Goal: Task Accomplishment & Management: Use online tool/utility

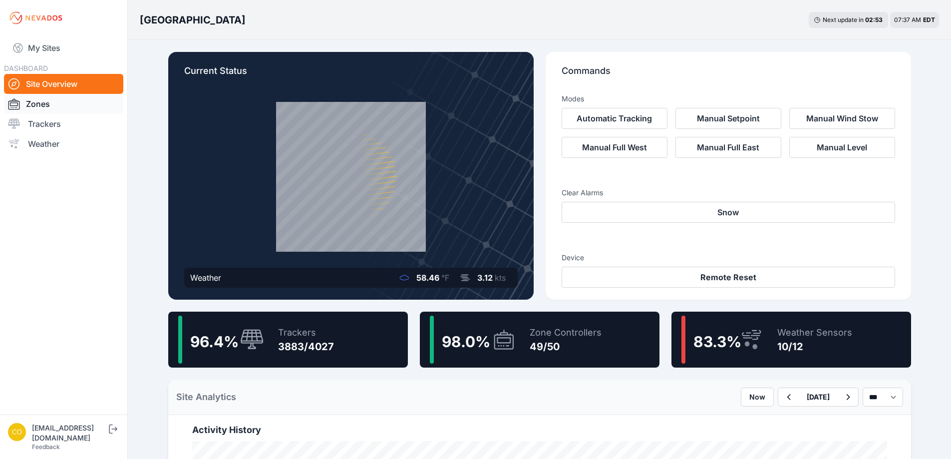
click at [41, 107] on link "Zones" at bounding box center [63, 104] width 119 height 20
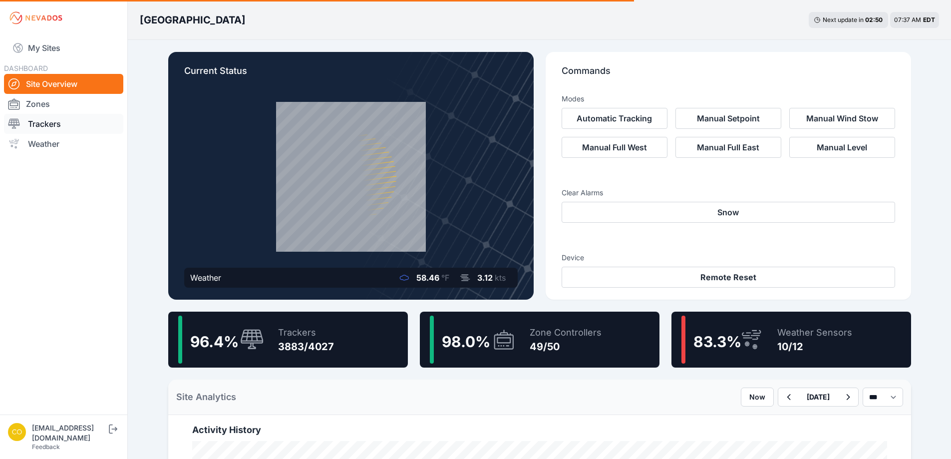
click at [42, 125] on link "Trackers" at bounding box center [63, 124] width 119 height 20
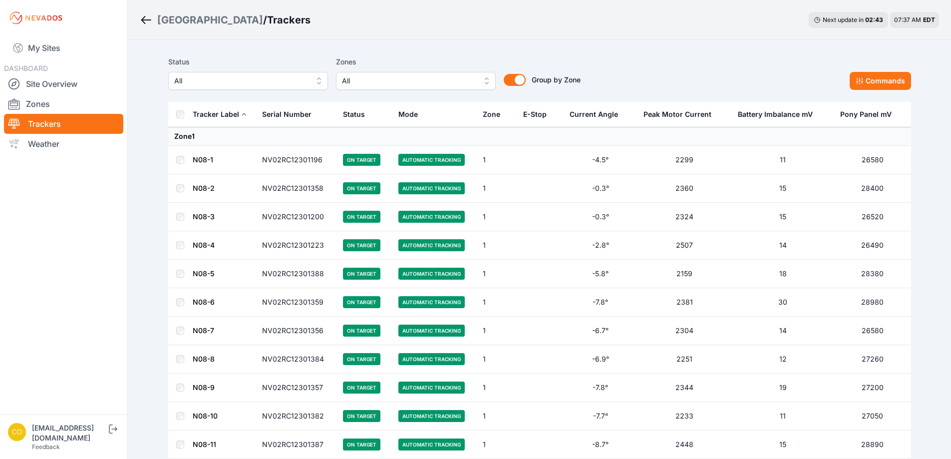
click at [419, 82] on span "All" at bounding box center [409, 81] width 134 height 12
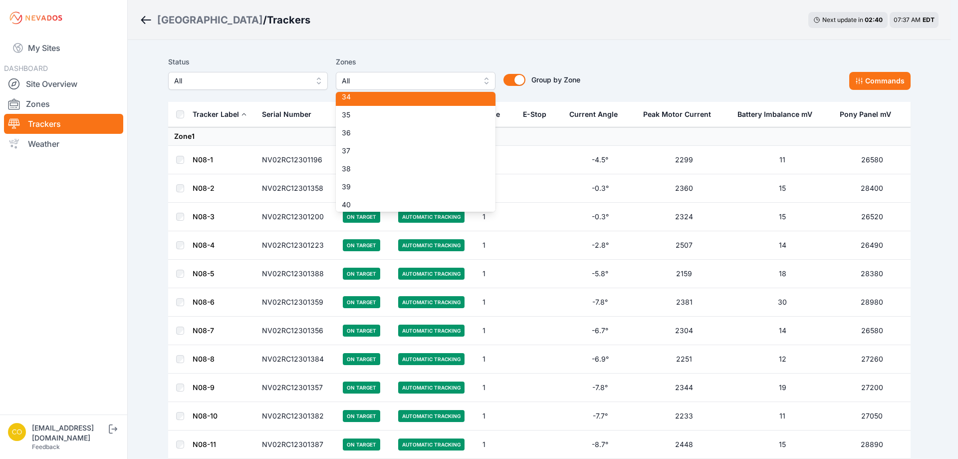
scroll to position [499, 0]
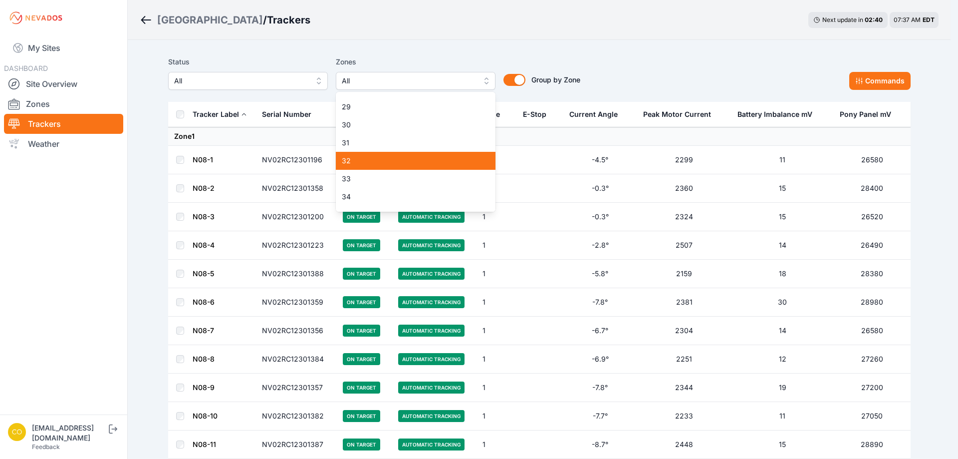
click at [371, 163] on span "32" at bounding box center [410, 161] width 136 height 10
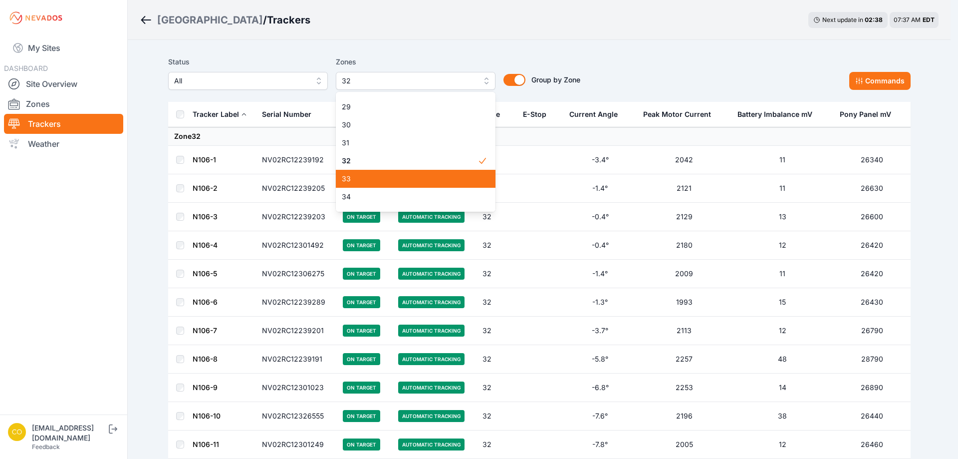
click at [364, 176] on span "33" at bounding box center [410, 179] width 136 height 10
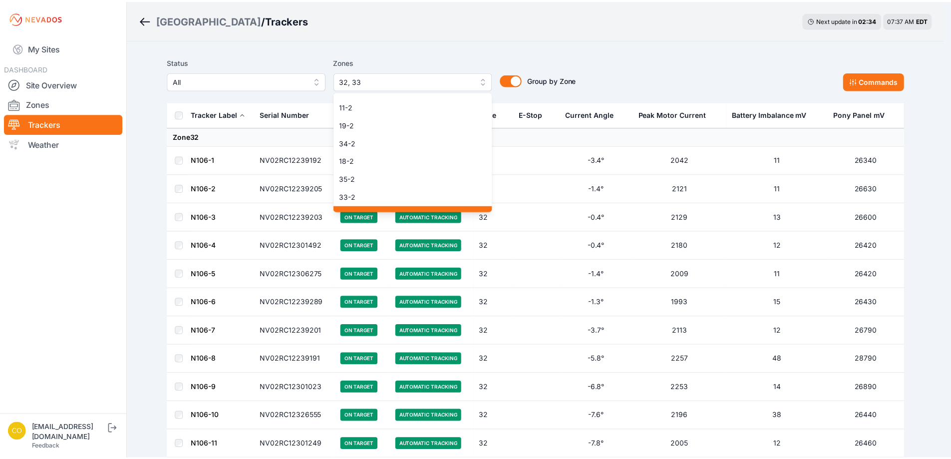
scroll to position [783, 0]
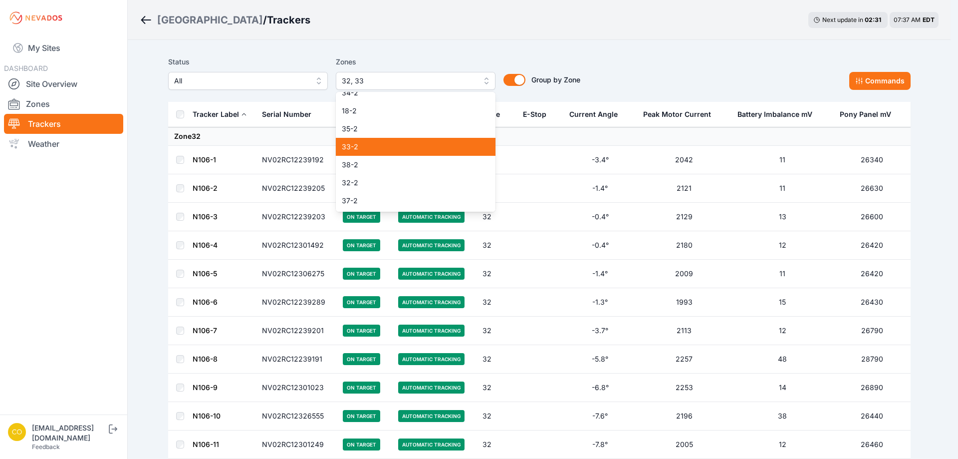
click at [360, 148] on span "33-2" at bounding box center [410, 147] width 136 height 10
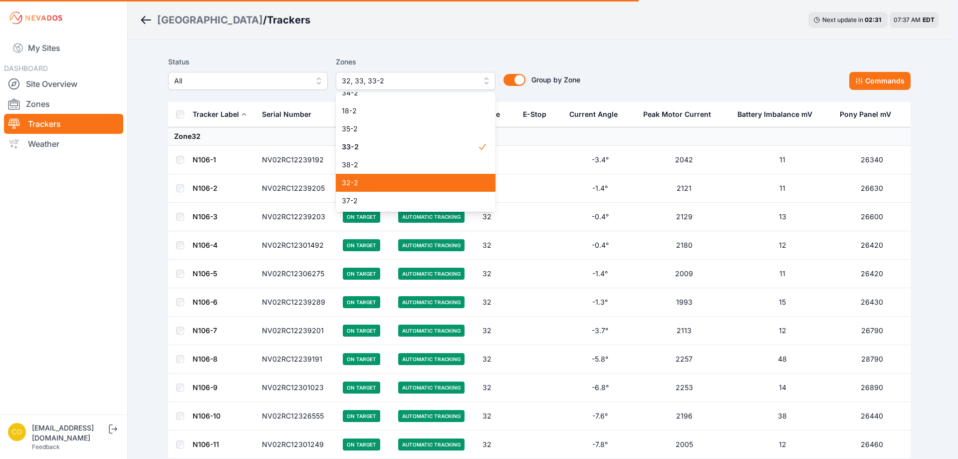
click at [351, 185] on span "32-2" at bounding box center [410, 183] width 136 height 10
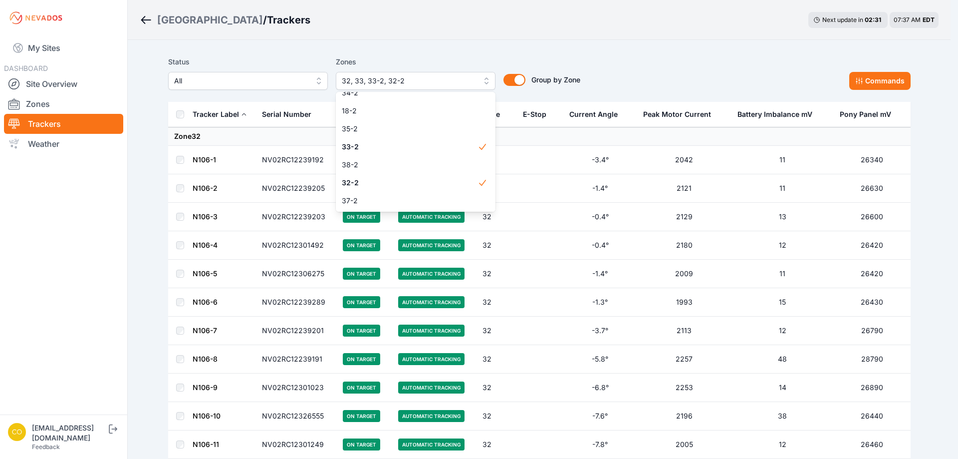
drag, startPoint x: 463, startPoint y: 28, endPoint x: 455, endPoint y: 34, distance: 9.6
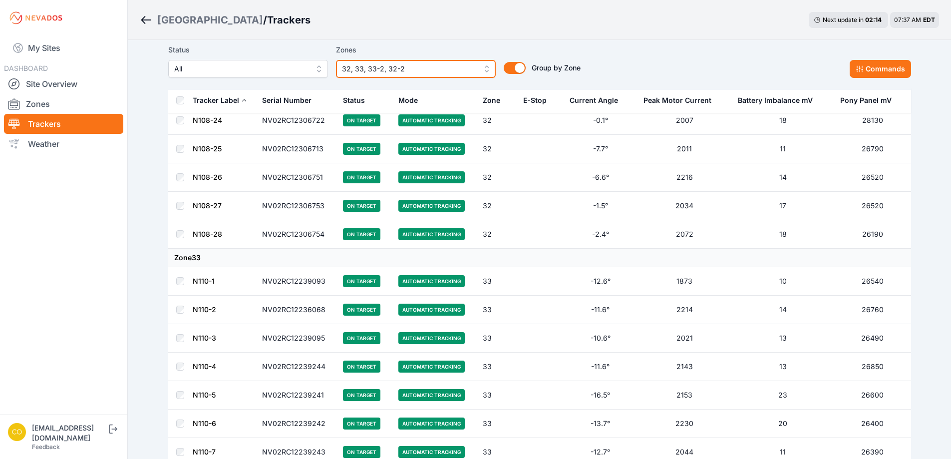
scroll to position [1647, 0]
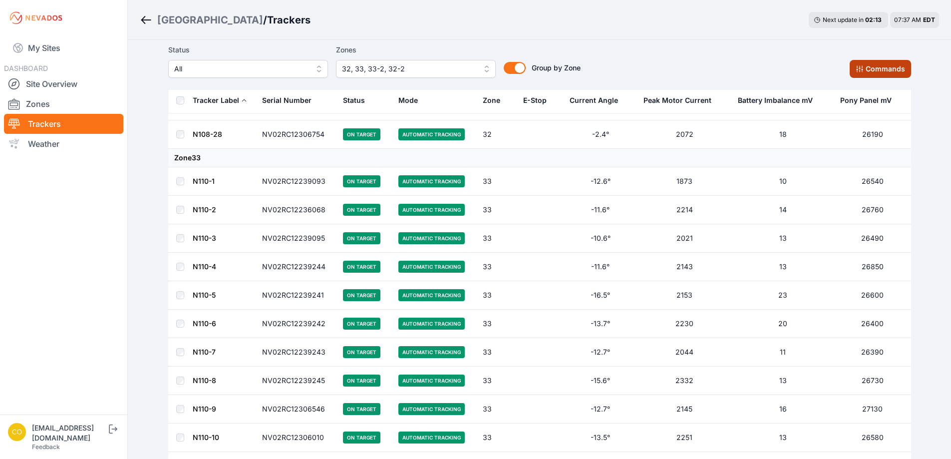
click at [872, 69] on button "Commands" at bounding box center [880, 69] width 61 height 18
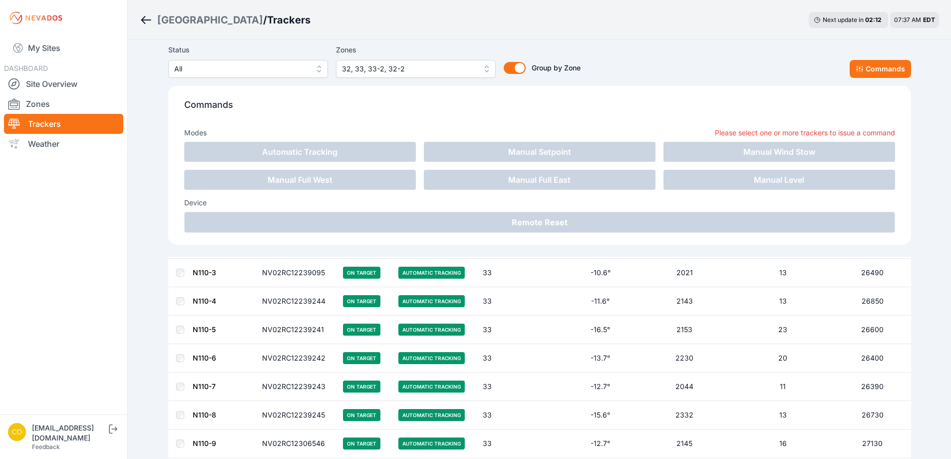
scroll to position [1814, 0]
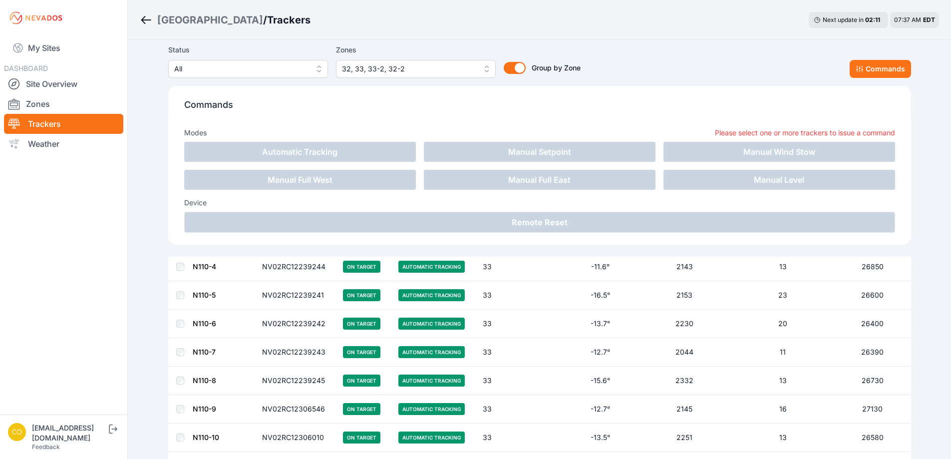
click at [695, 40] on div "Status All Zones 32, 33, 33-2, 32-2 Group by Zone Group by Zone Commands Comman…" at bounding box center [539, 148] width 743 height 217
click at [869, 67] on button "Commands" at bounding box center [880, 69] width 61 height 18
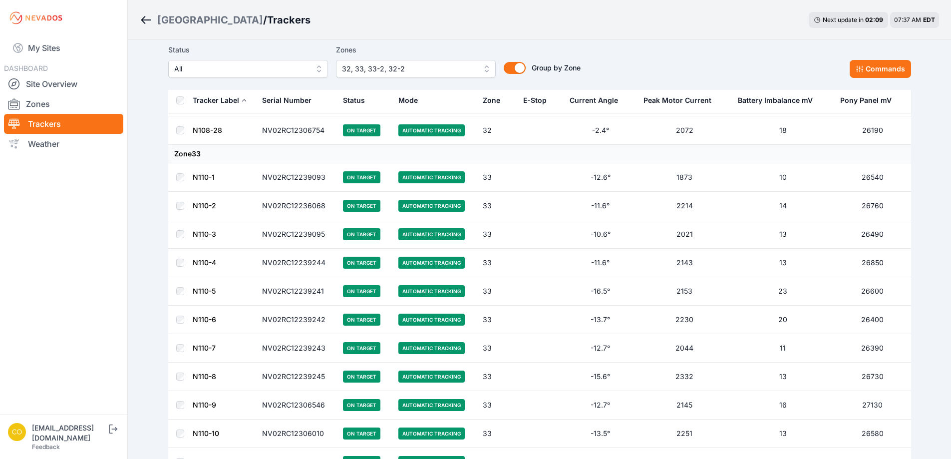
scroll to position [1647, 0]
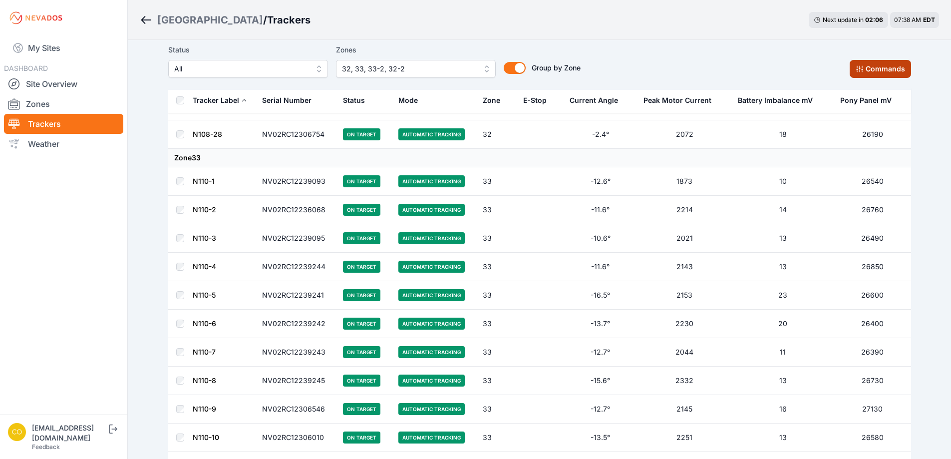
click at [885, 69] on button "Commands" at bounding box center [880, 69] width 61 height 18
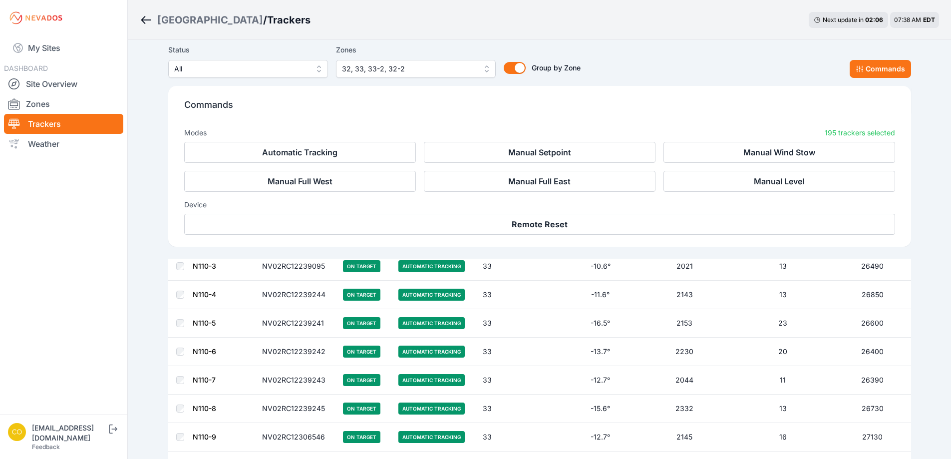
scroll to position [1816, 0]
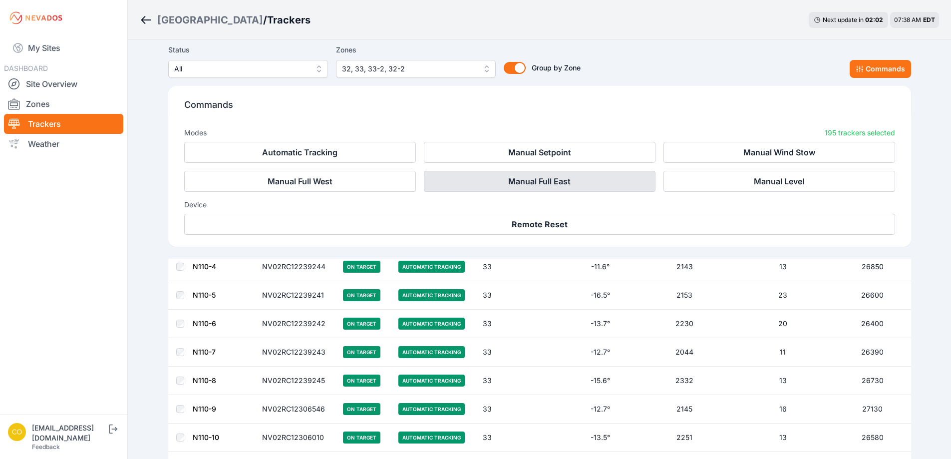
click at [522, 183] on button "Manual Full East" at bounding box center [540, 181] width 232 height 21
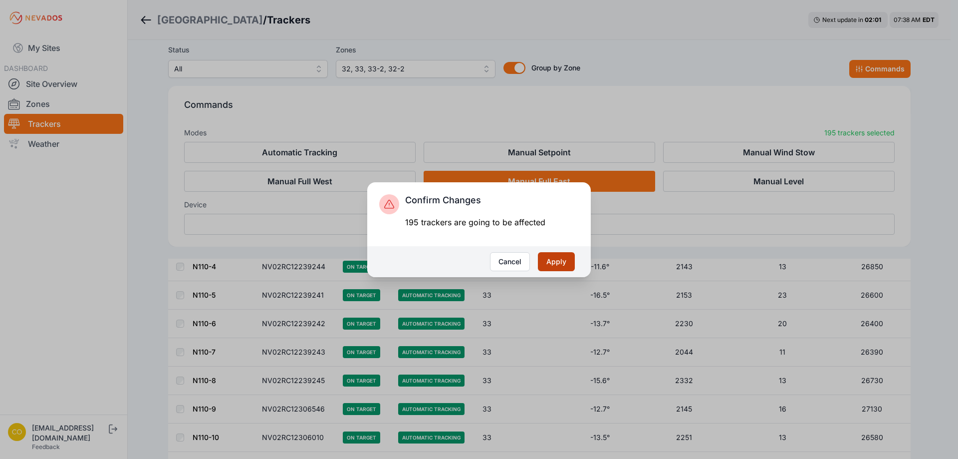
click at [552, 263] on button "Apply" at bounding box center [556, 261] width 37 height 19
